Goal: Task Accomplishment & Management: Use online tool/utility

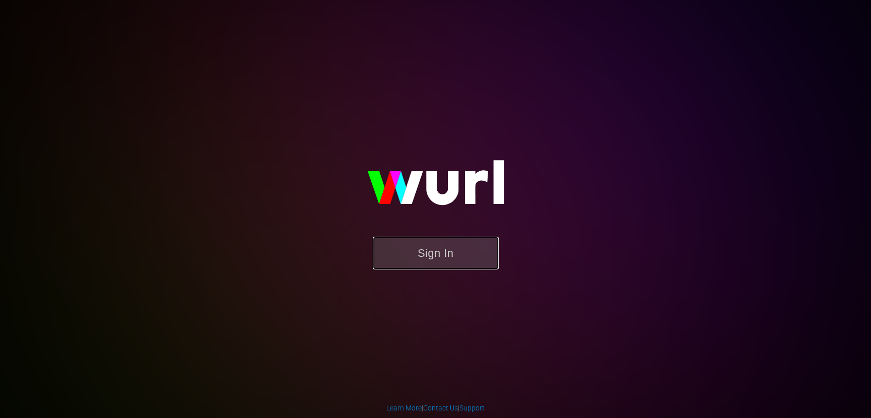
click at [479, 254] on button "Sign In" at bounding box center [436, 253] width 126 height 33
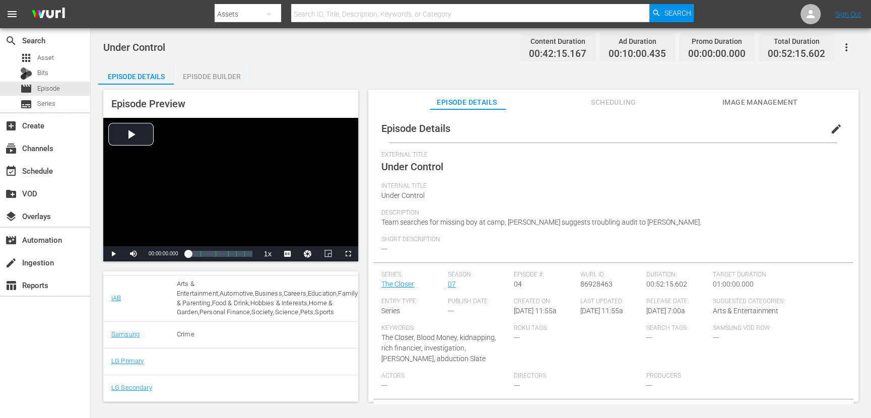
scroll to position [94, 0]
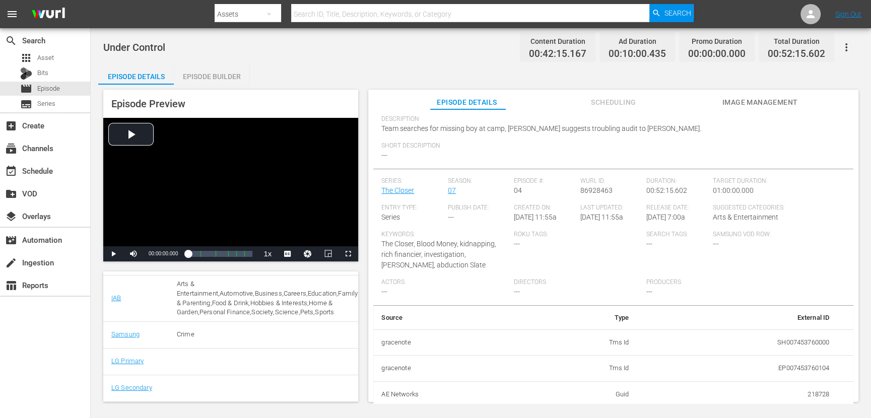
click at [819, 393] on td "218728" at bounding box center [737, 394] width 201 height 26
copy td "218728"
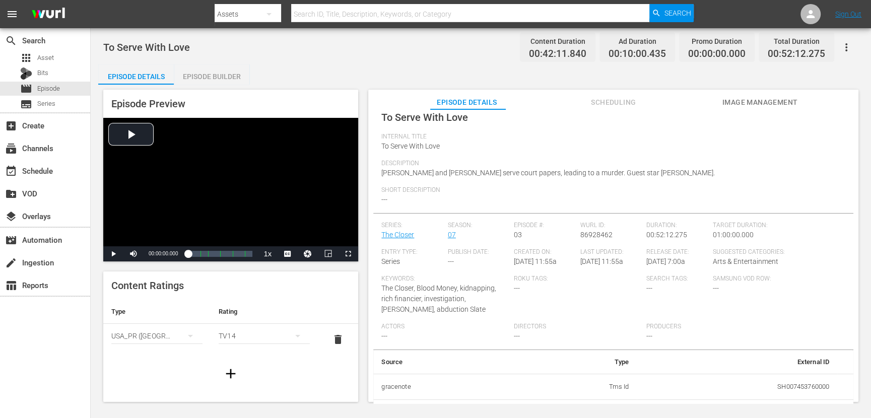
scroll to position [94, 0]
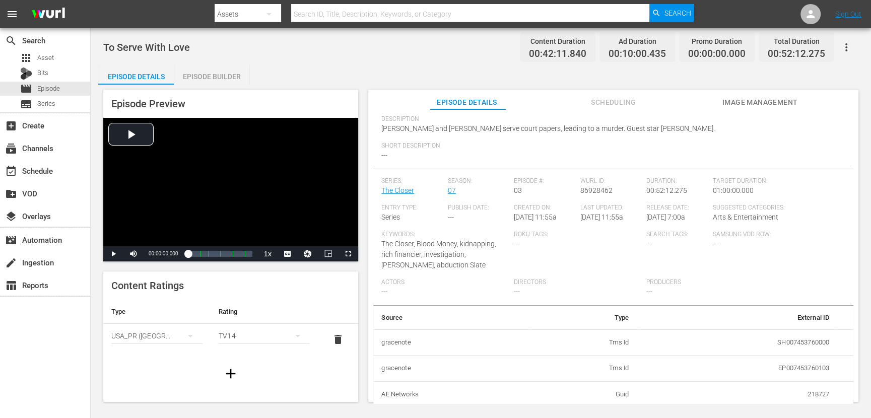
click at [815, 394] on td "218727" at bounding box center [737, 394] width 201 height 26
copy td "218727"
click at [47, 166] on div "event_available Schedule" at bounding box center [28, 169] width 56 height 9
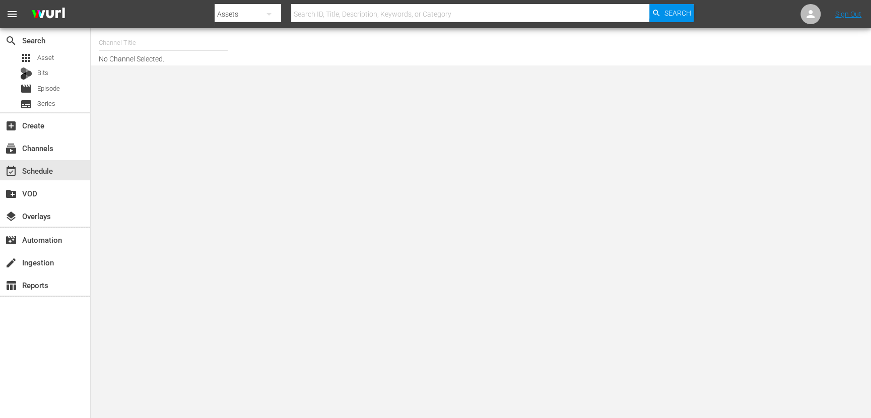
click at [178, 38] on input "text" at bounding box center [163, 43] width 129 height 24
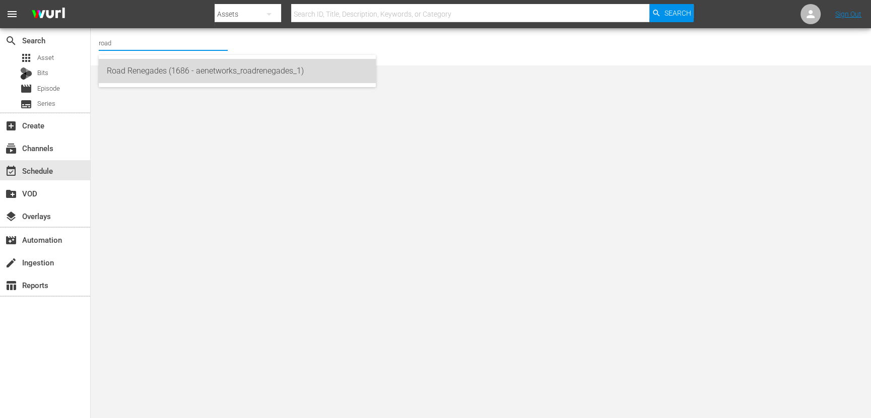
click at [267, 69] on div "Road Renegades (1686 - aenetworks_roadrenegades_1)" at bounding box center [237, 71] width 261 height 24
type input "Road Renegades (1686 - aenetworks_roadrenegades_1)"
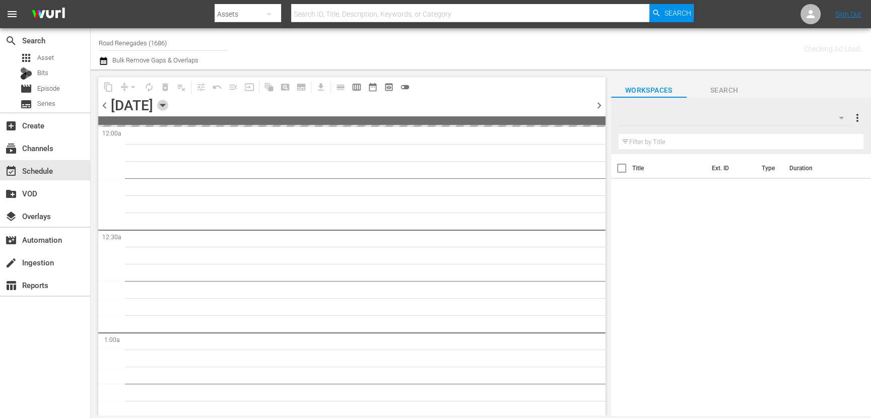
click at [168, 100] on icon "button" at bounding box center [162, 105] width 11 height 11
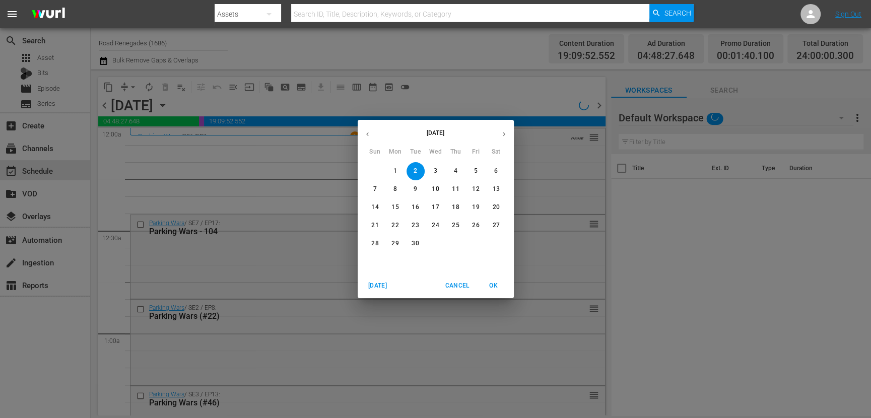
click at [458, 169] on span "4" at bounding box center [456, 171] width 18 height 9
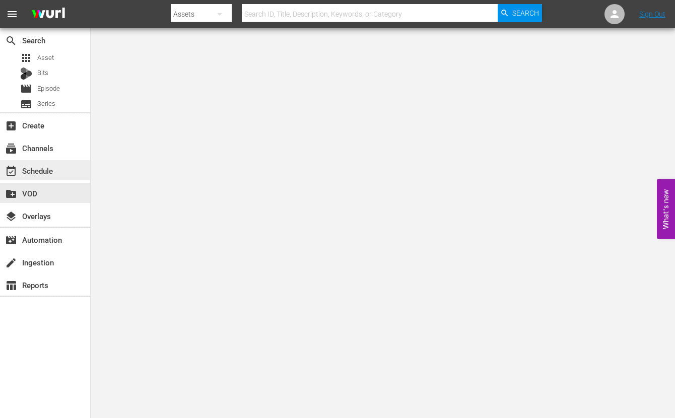
click at [59, 164] on div "event_available Schedule" at bounding box center [45, 170] width 90 height 20
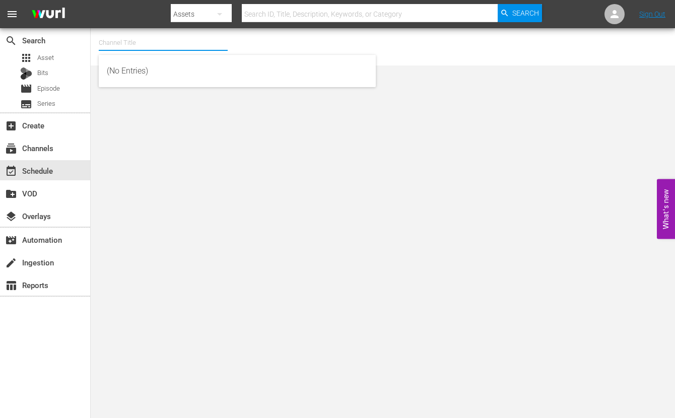
click at [136, 38] on input "text" at bounding box center [163, 43] width 129 height 24
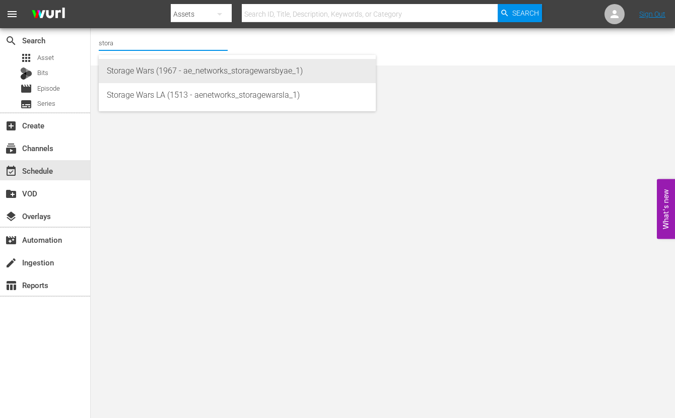
click at [149, 69] on div "Storage Wars (1967 - ae_networks_storagewarsbyae_1)" at bounding box center [237, 71] width 261 height 24
type input "Storage Wars (1967 - ae_networks_storagewarsbyae_1)"
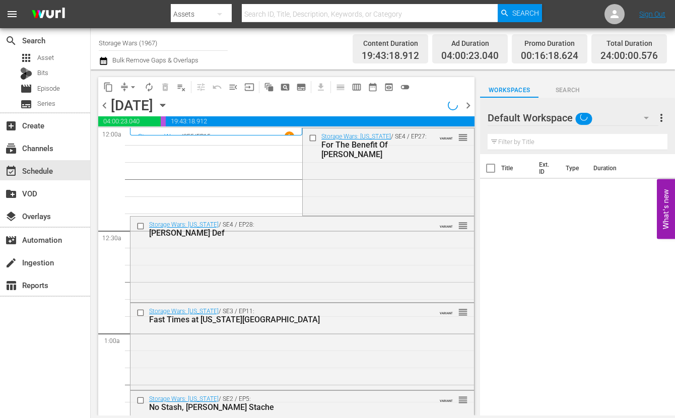
click at [168, 104] on icon "button" at bounding box center [162, 105] width 11 height 11
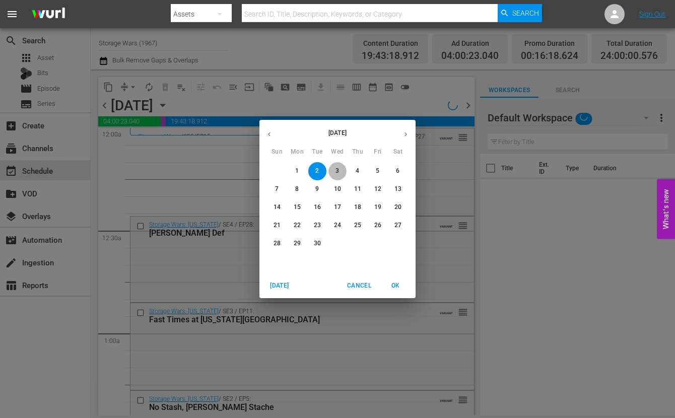
click at [338, 171] on p "3" at bounding box center [338, 171] width 4 height 9
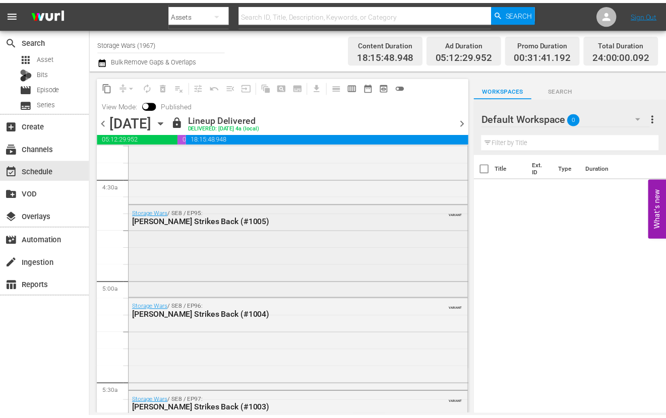
scroll to position [945, 0]
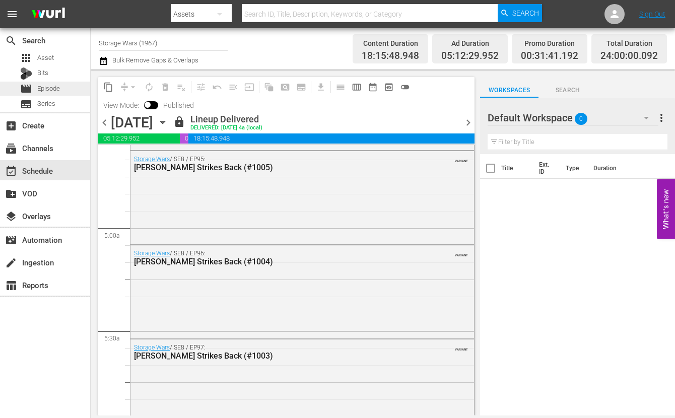
click at [41, 84] on span "Episode" at bounding box center [48, 89] width 23 height 10
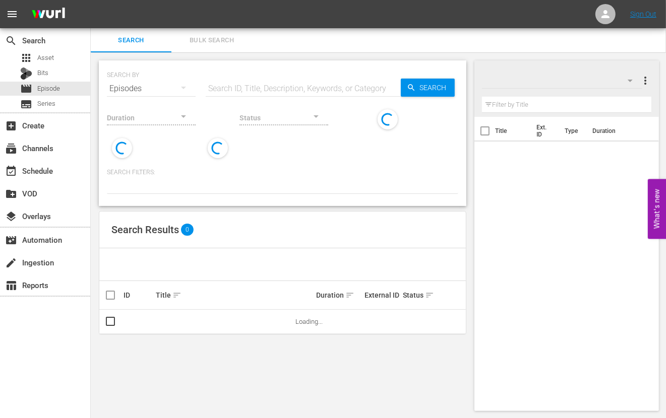
click at [317, 93] on div "Status" at bounding box center [283, 111] width 89 height 36
click at [296, 89] on input "text" at bounding box center [303, 89] width 195 height 24
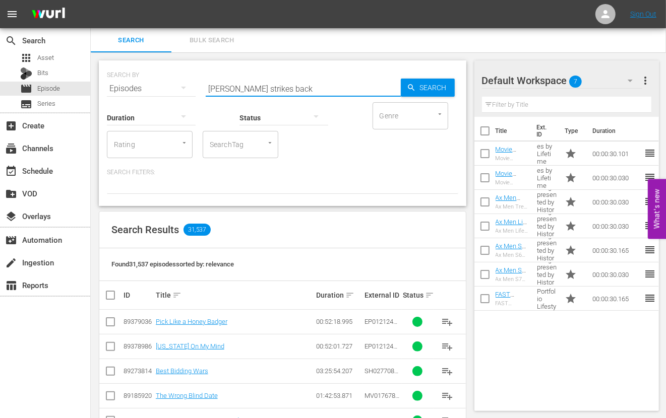
type input "barry strikes back"
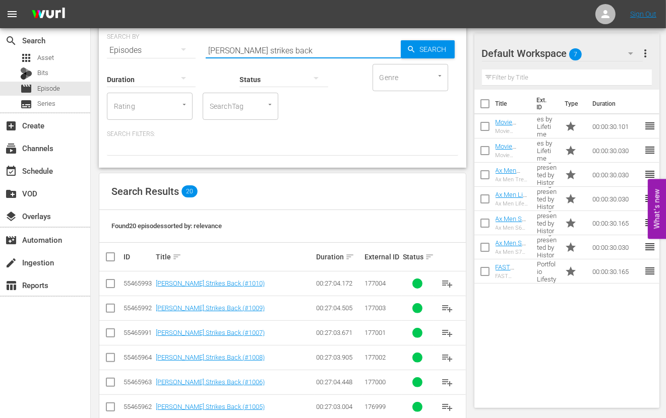
scroll to position [21, 0]
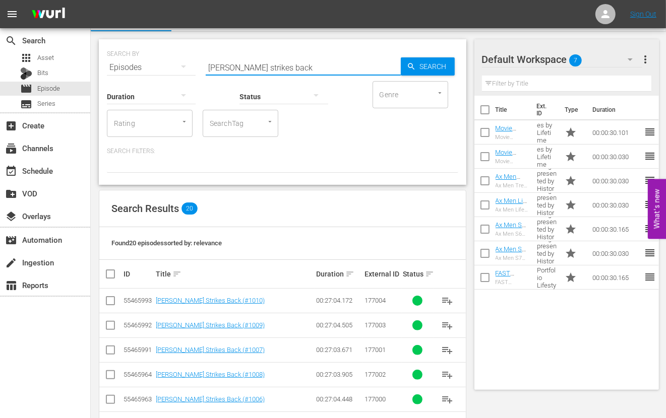
click at [289, 58] on input "barry strikes back" at bounding box center [303, 67] width 195 height 24
click at [48, 56] on span "Asset" at bounding box center [45, 58] width 17 height 10
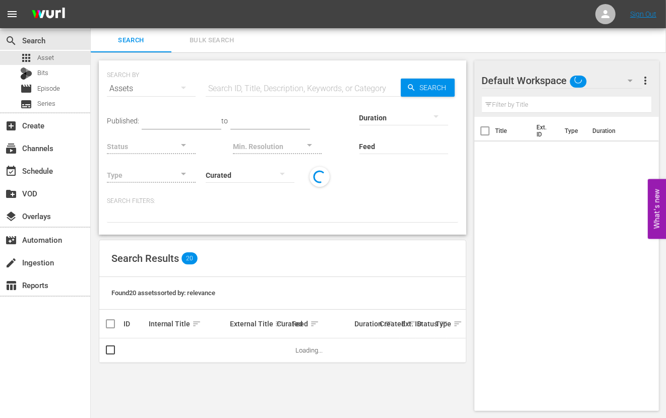
click at [303, 86] on input "text" at bounding box center [303, 89] width 195 height 24
paste input "barry strikes back"
type input "barry strikes back"
click at [445, 89] on span "Search" at bounding box center [435, 88] width 39 height 18
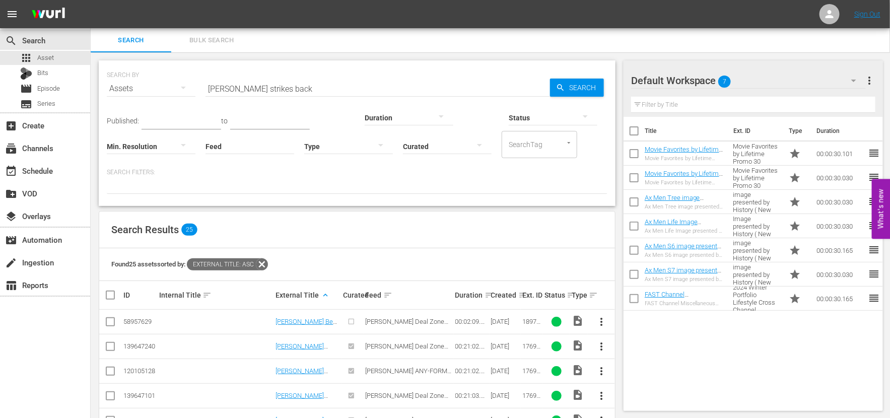
scroll to position [189, 0]
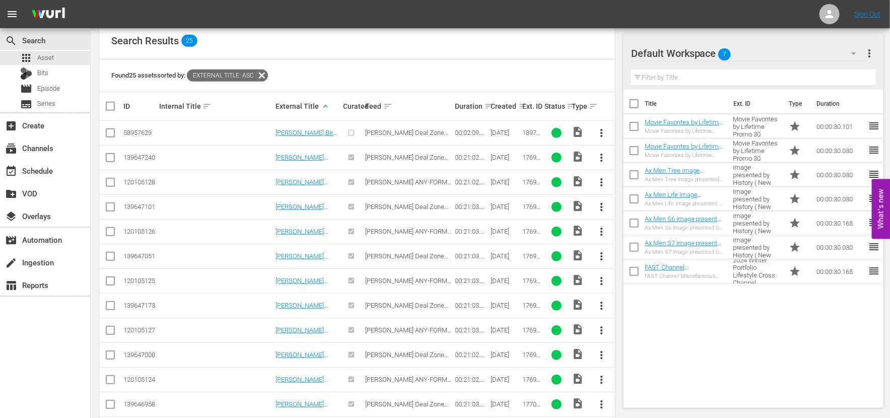
click at [605, 132] on span "more_vert" at bounding box center [602, 133] width 12 height 12
click at [514, 71] on div "Found 25 assets sorted by: External Title: asc" at bounding box center [357, 75] width 516 height 33
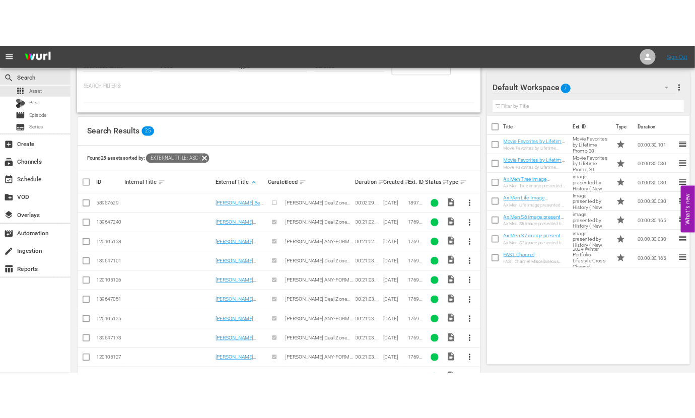
scroll to position [126, 0]
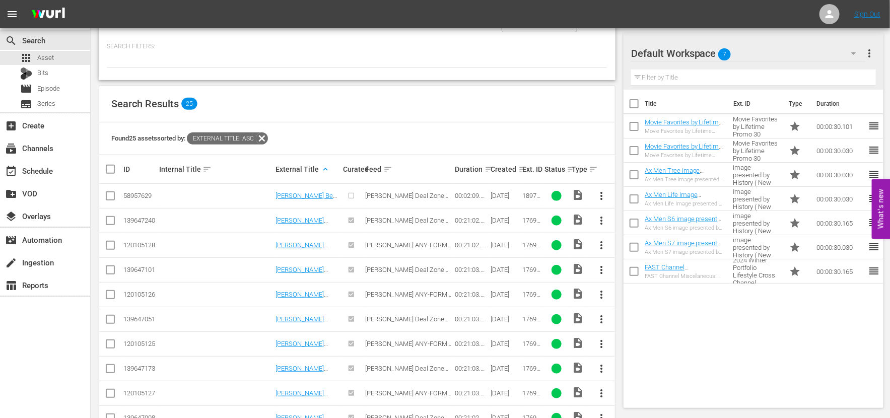
click at [109, 164] on input "checkbox" at bounding box center [114, 169] width 20 height 12
checkbox input "true"
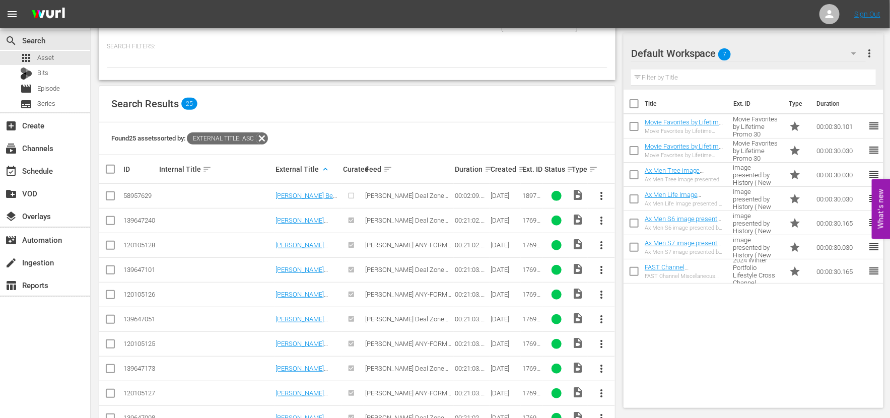
checkbox input "true"
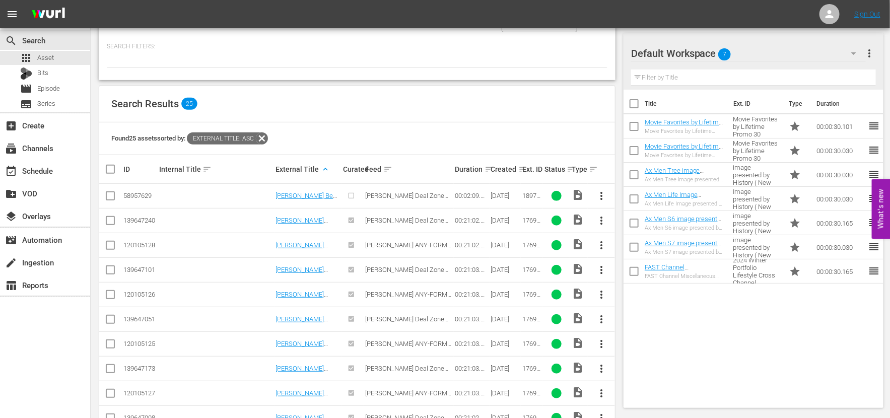
checkbox input "true"
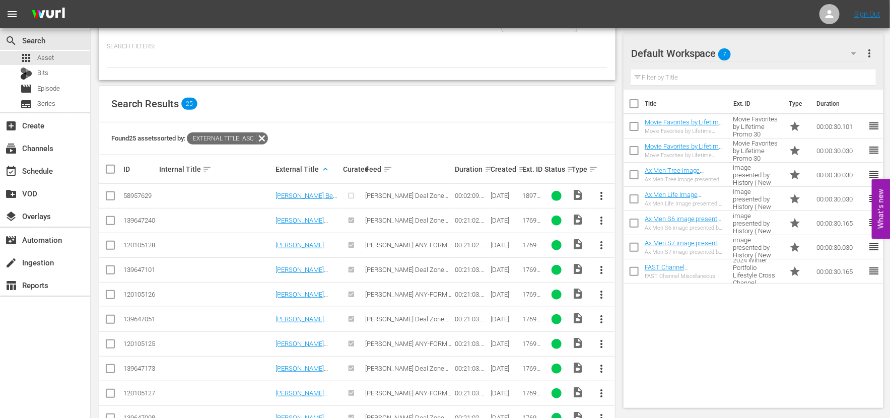
checkbox input "true"
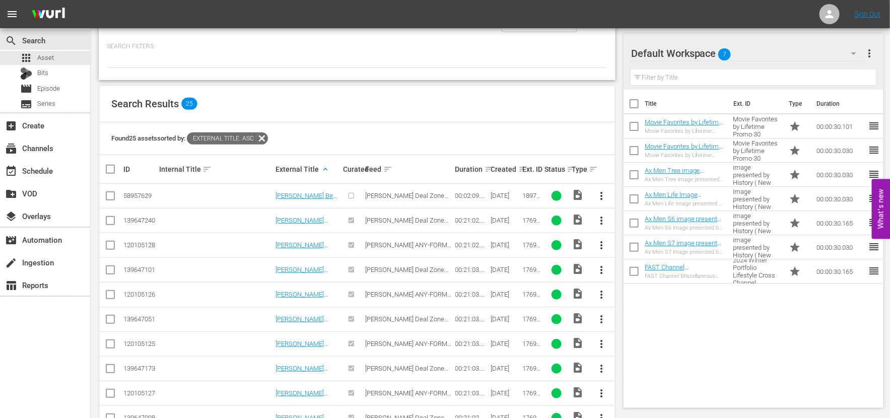
checkbox input "true"
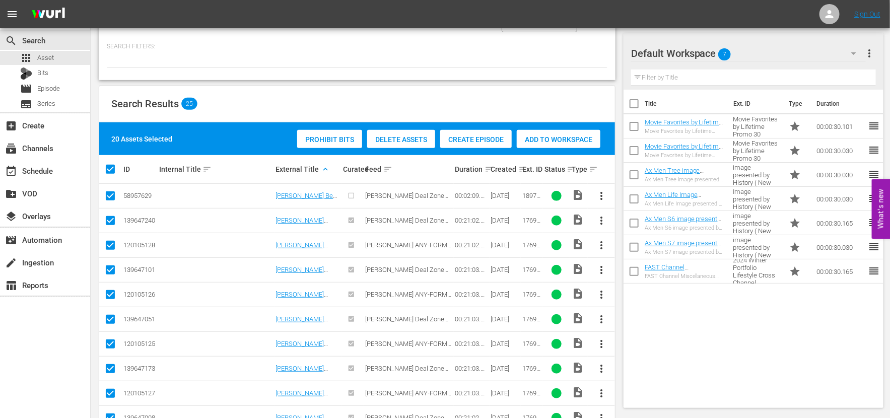
click at [109, 166] on input "checkbox" at bounding box center [114, 169] width 20 height 12
checkbox input "false"
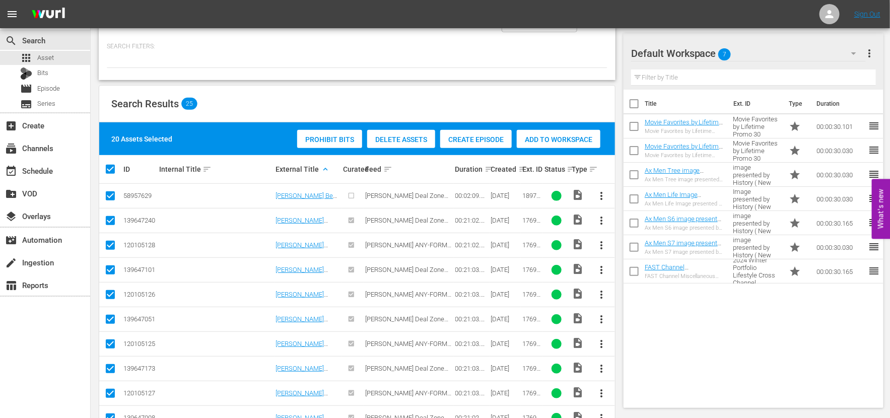
checkbox input "false"
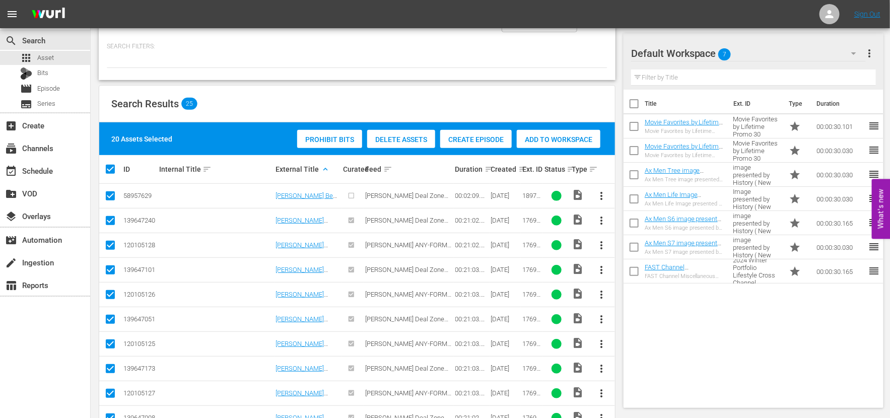
checkbox input "false"
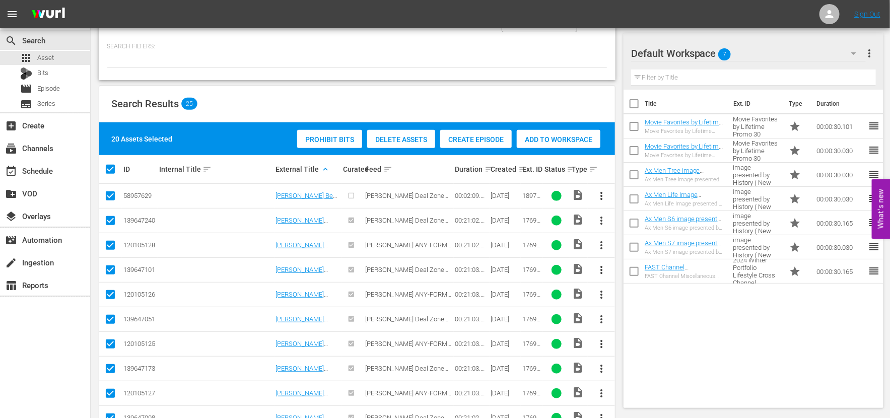
checkbox input "false"
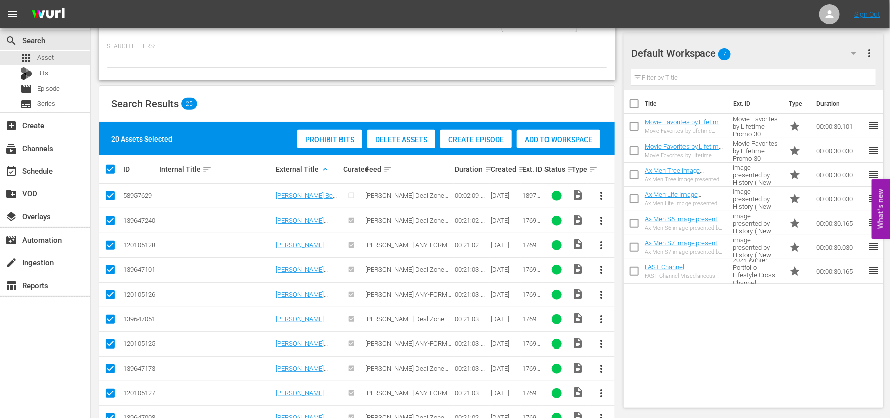
checkbox input "false"
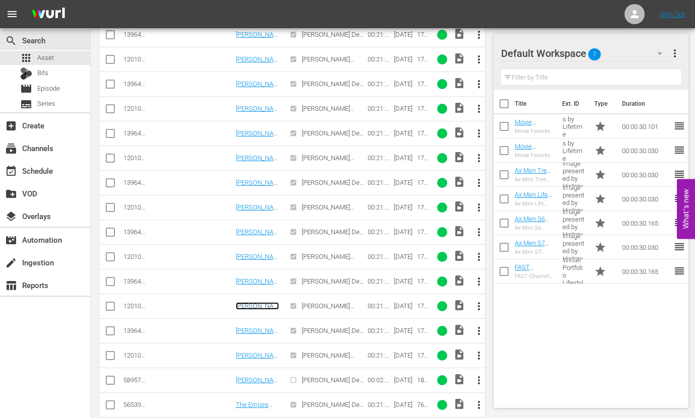
scroll to position [504, 0]
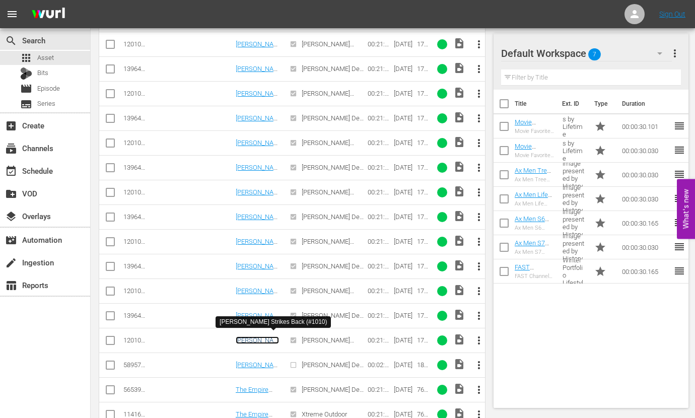
click at [253, 337] on link "Barry Strikes Back (#1010)" at bounding box center [257, 348] width 43 height 23
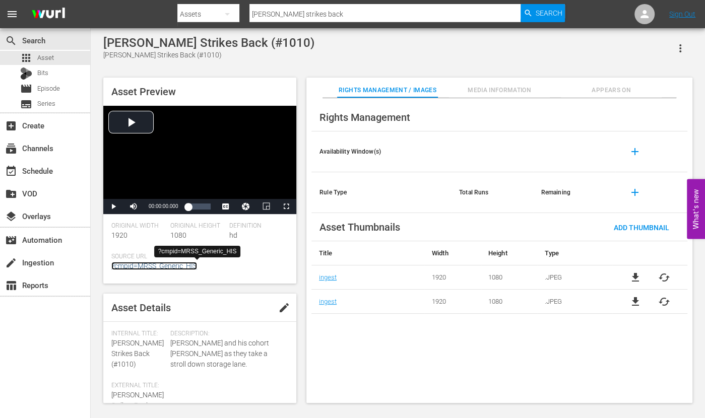
click at [161, 268] on link "?cmpid=MRSS_Generic_HIS" at bounding box center [154, 266] width 86 height 8
click at [298, 59] on div "Barry Strikes Back (#1010) Barry Strikes Back (#1010)" at bounding box center [397, 48] width 589 height 25
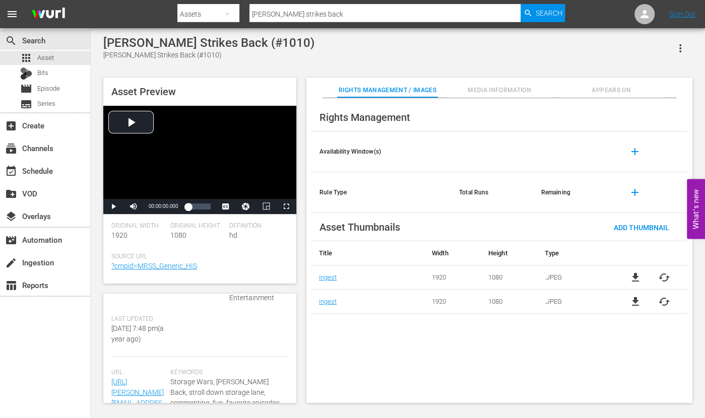
scroll to position [293, 0]
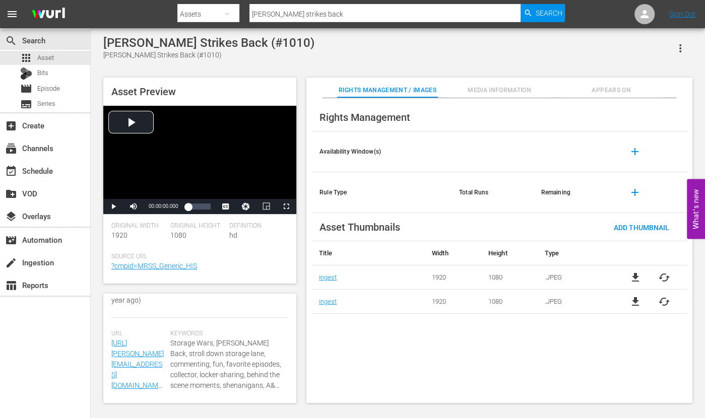
click at [475, 85] on span "Media Information" at bounding box center [499, 90] width 101 height 11
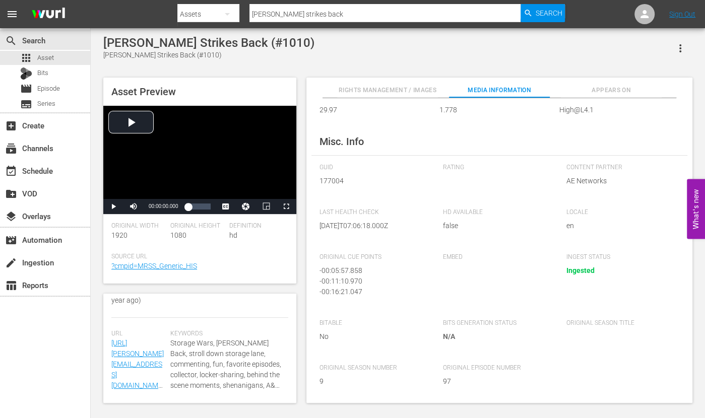
scroll to position [53, 0]
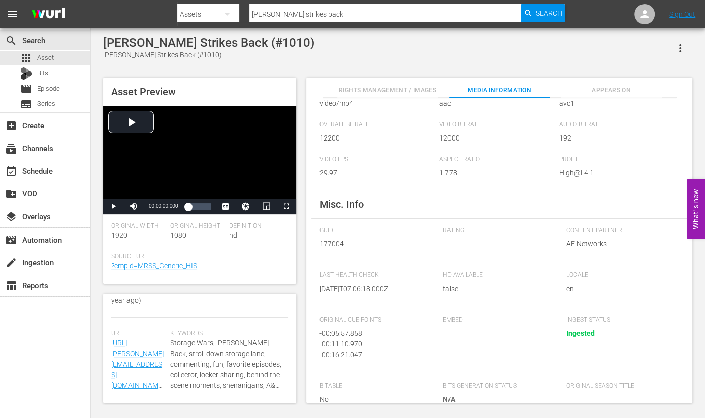
click at [330, 243] on span "177004" at bounding box center [373, 244] width 108 height 11
copy span "177004"
